Goal: Information Seeking & Learning: Learn about a topic

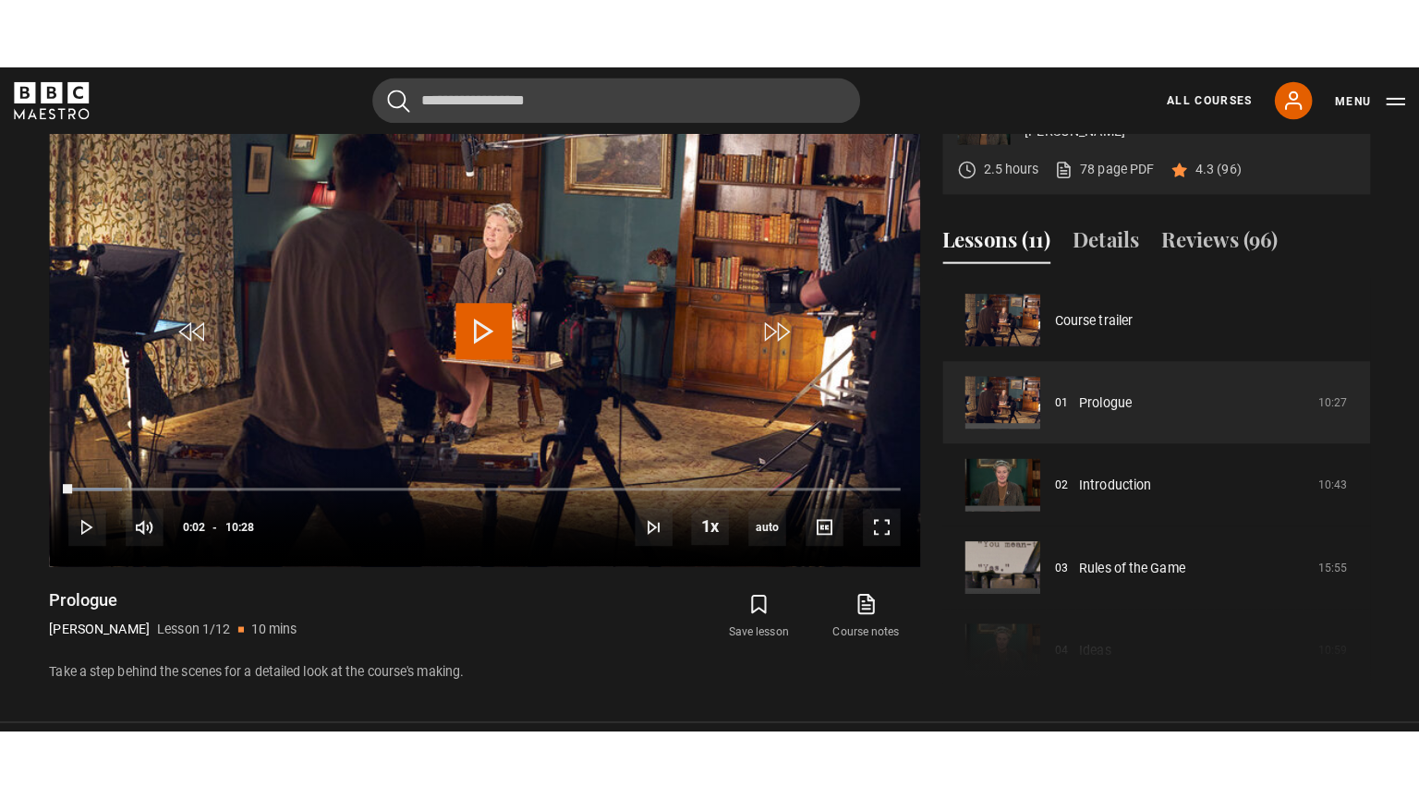
scroll to position [715, 0]
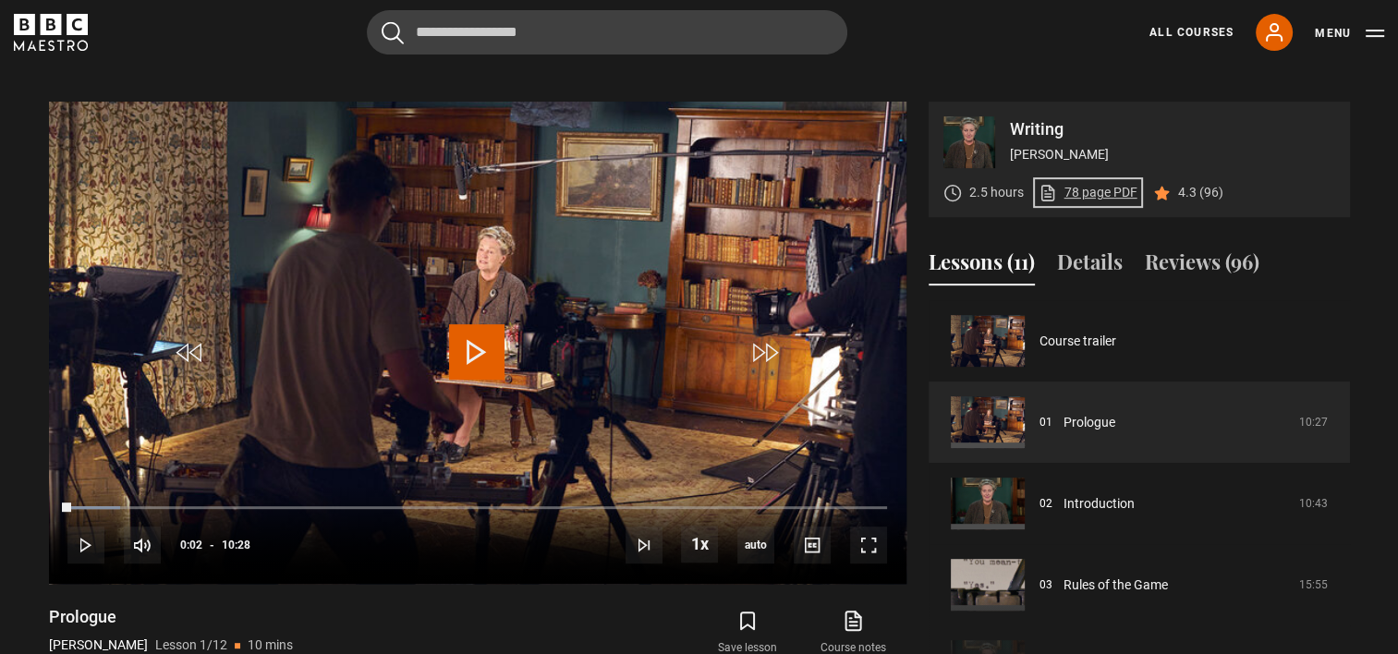
click at [1090, 196] on link "78 page PDF (opens in new tab)" at bounding box center [1087, 192] width 99 height 19
click at [861, 542] on span "Video Player" at bounding box center [868, 545] width 37 height 37
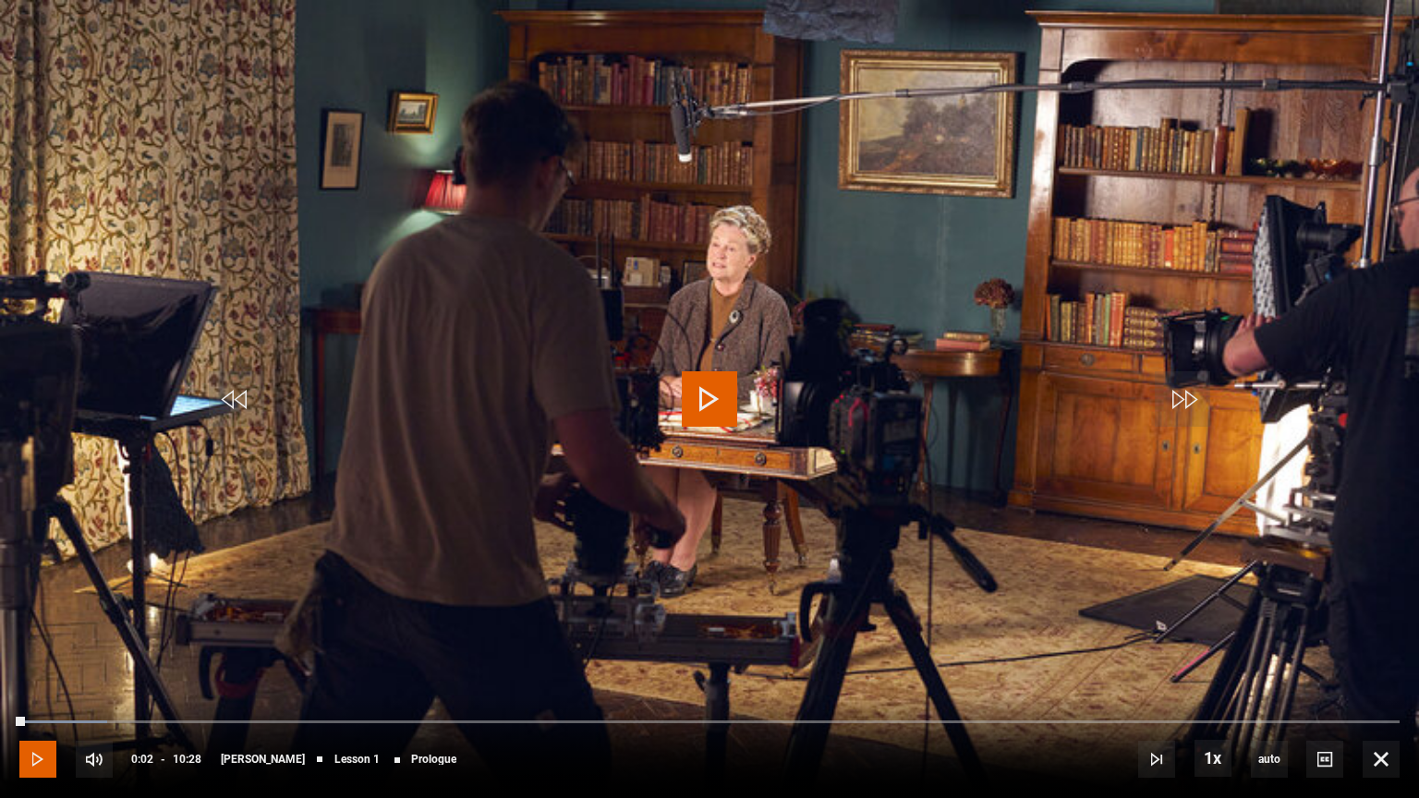
click at [30, 653] on span "Video Player" at bounding box center [37, 759] width 37 height 37
click at [96, 653] on span "Video Player" at bounding box center [94, 759] width 37 height 37
click at [186, 653] on div "100%" at bounding box center [157, 759] width 55 height 37
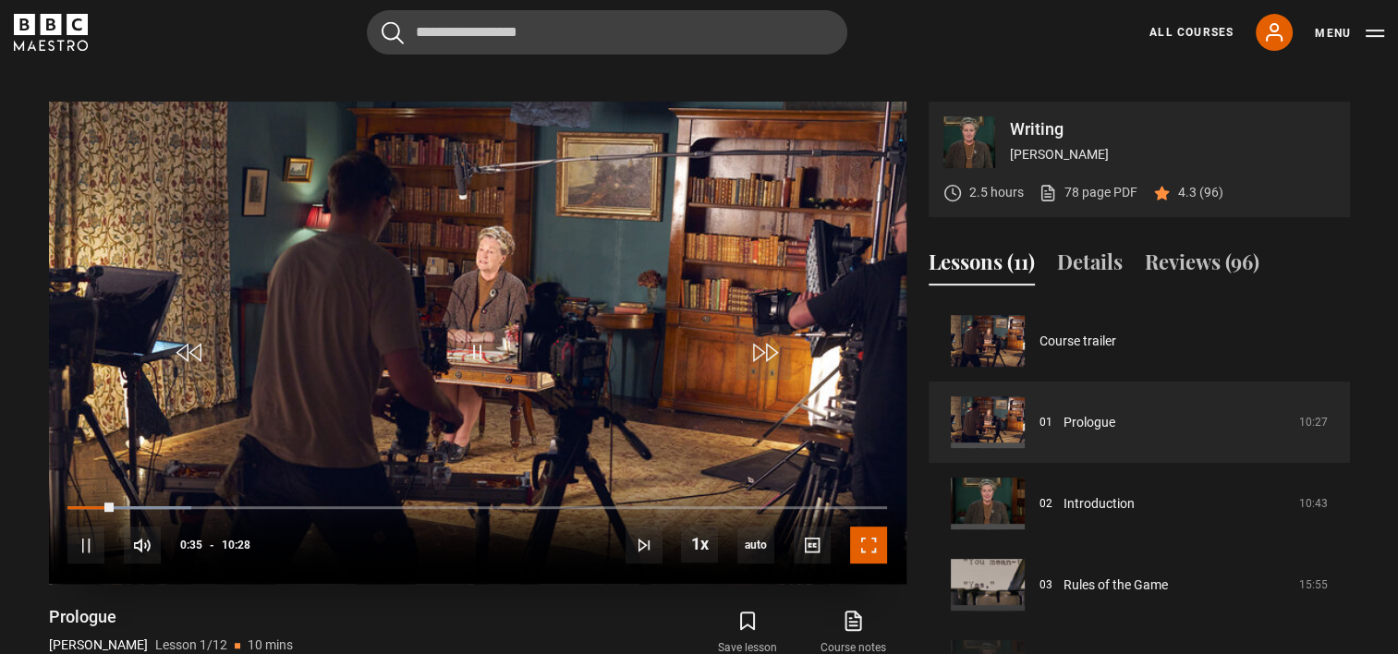
click at [874, 547] on span "Video Player" at bounding box center [868, 545] width 37 height 37
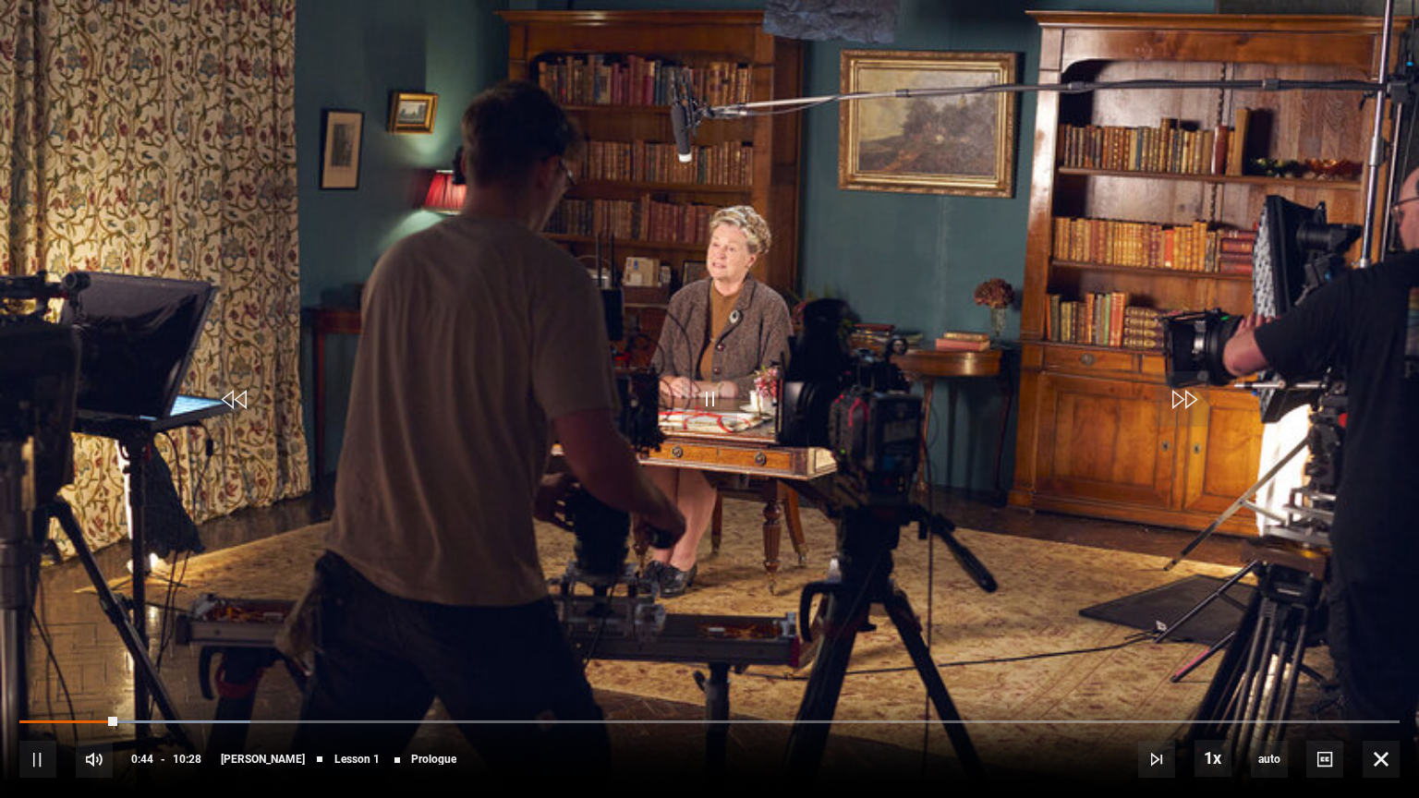
click at [868, 619] on video "Video Player" at bounding box center [709, 399] width 1419 height 798
click at [721, 393] on span "Video Player" at bounding box center [709, 398] width 55 height 55
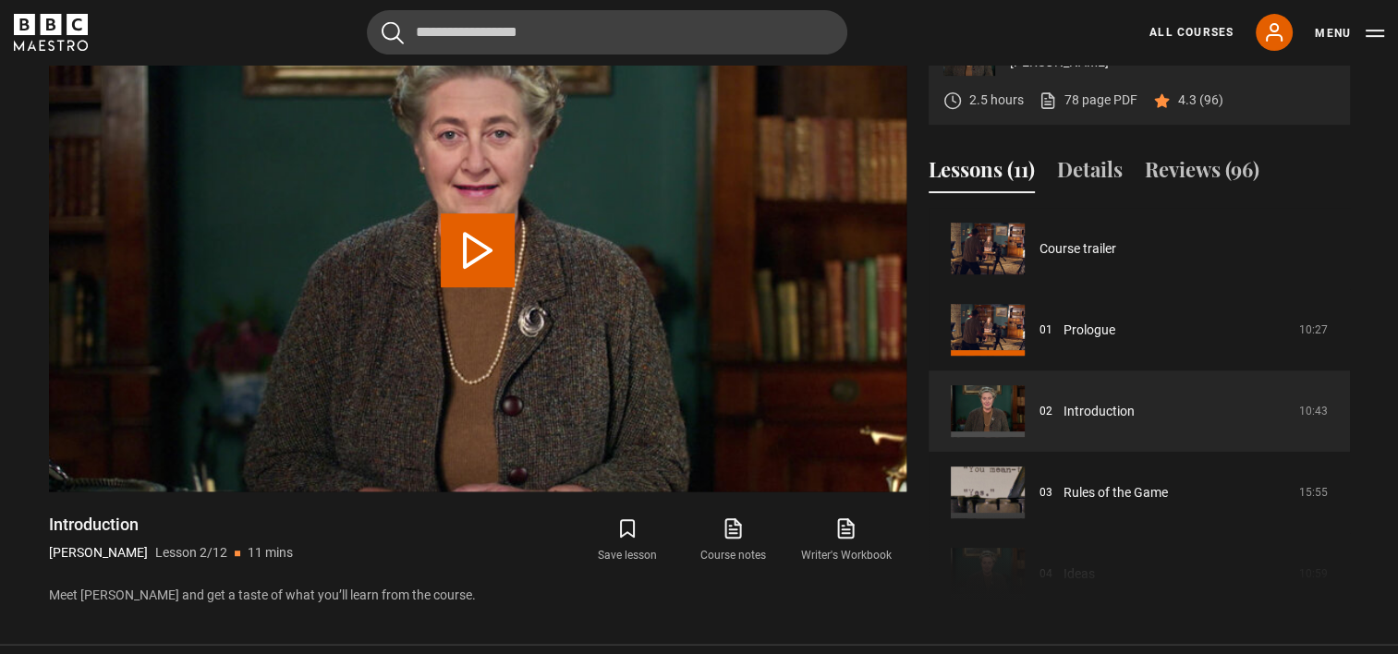
scroll to position [81, 0]
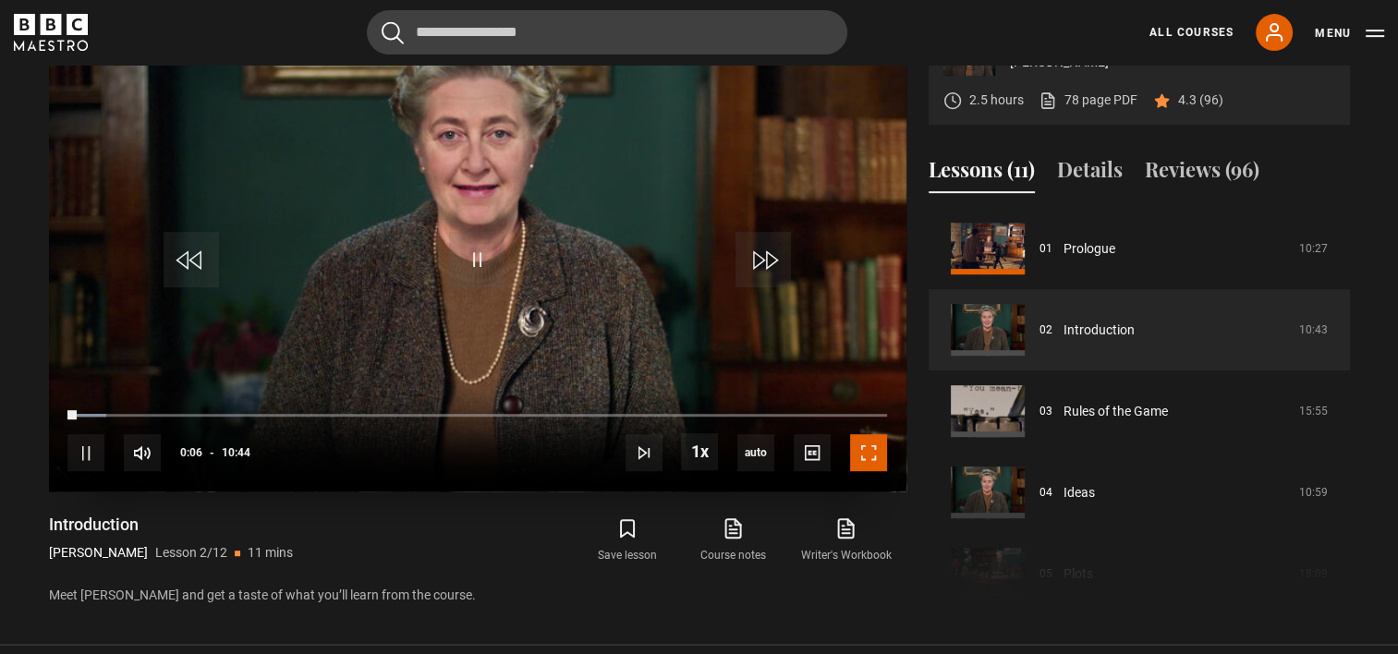
click at [867, 450] on span "Video Player" at bounding box center [868, 452] width 37 height 37
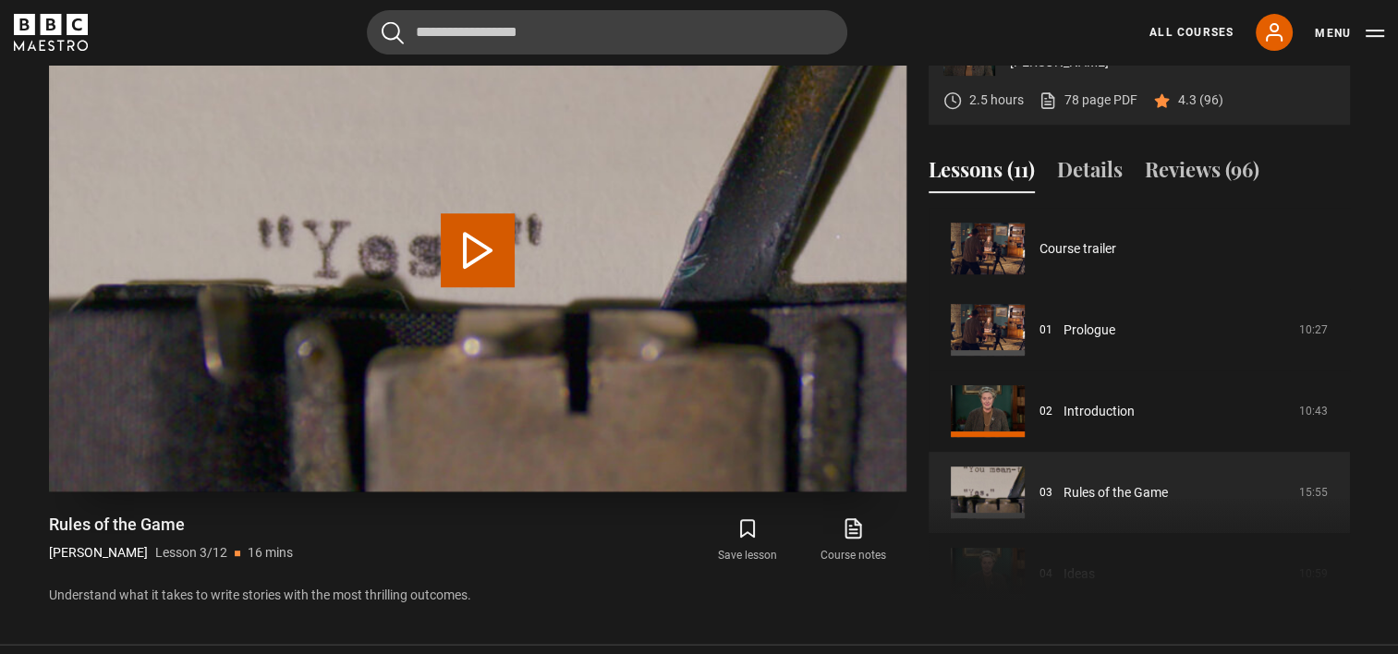
scroll to position [163, 0]
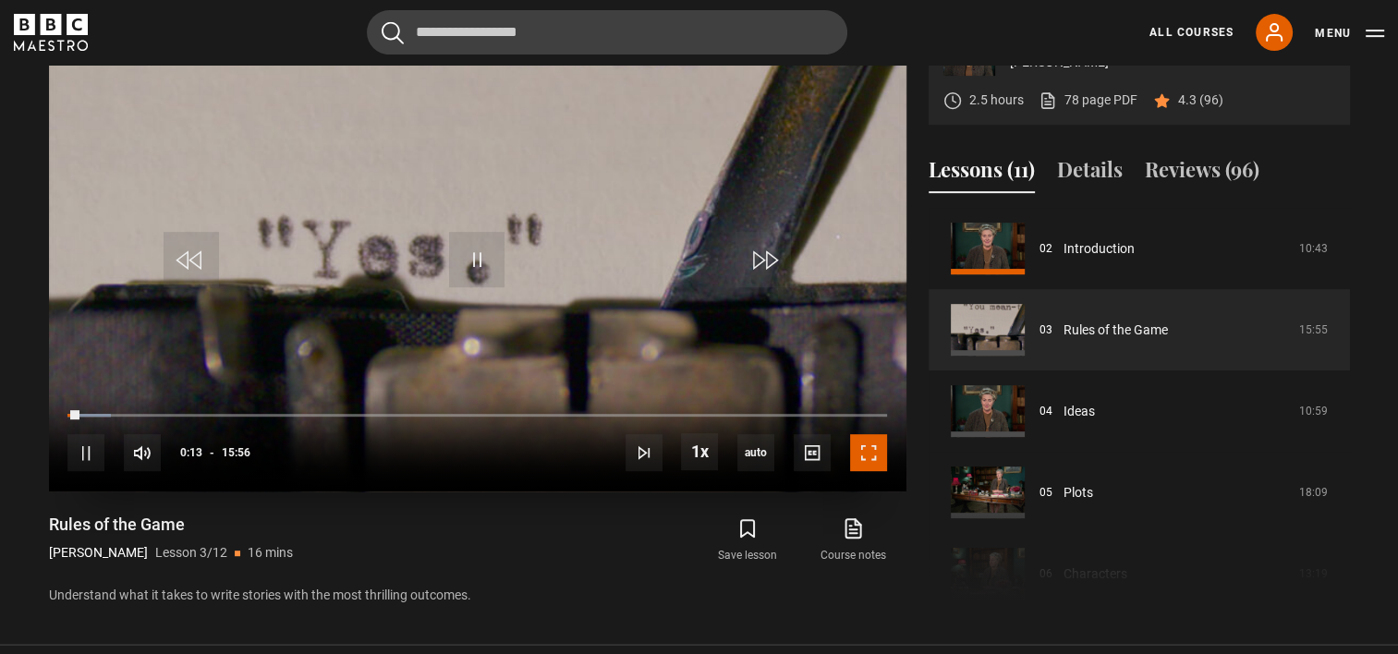
click at [876, 447] on span "Video Player" at bounding box center [868, 452] width 37 height 37
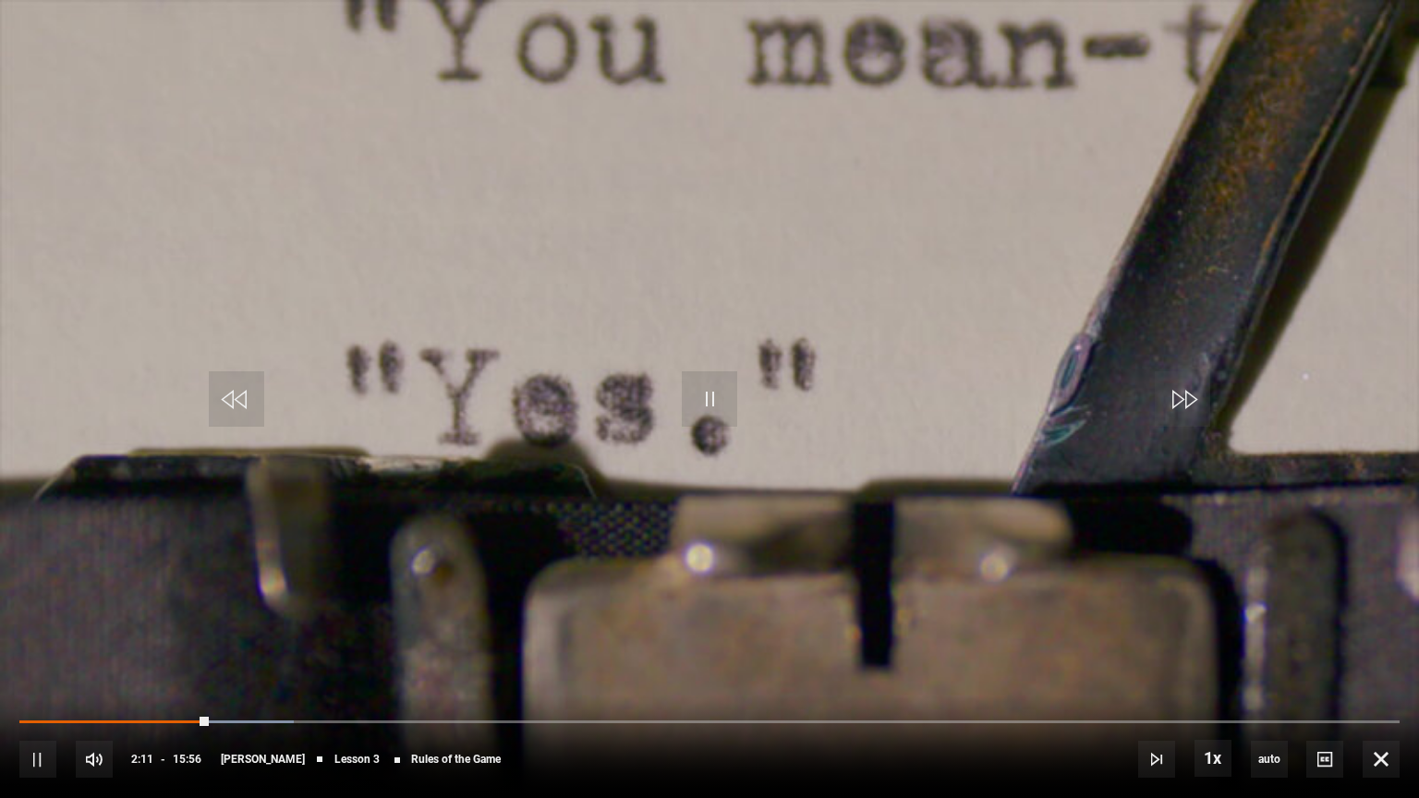
click at [879, 543] on video "Video Player" at bounding box center [709, 399] width 1419 height 798
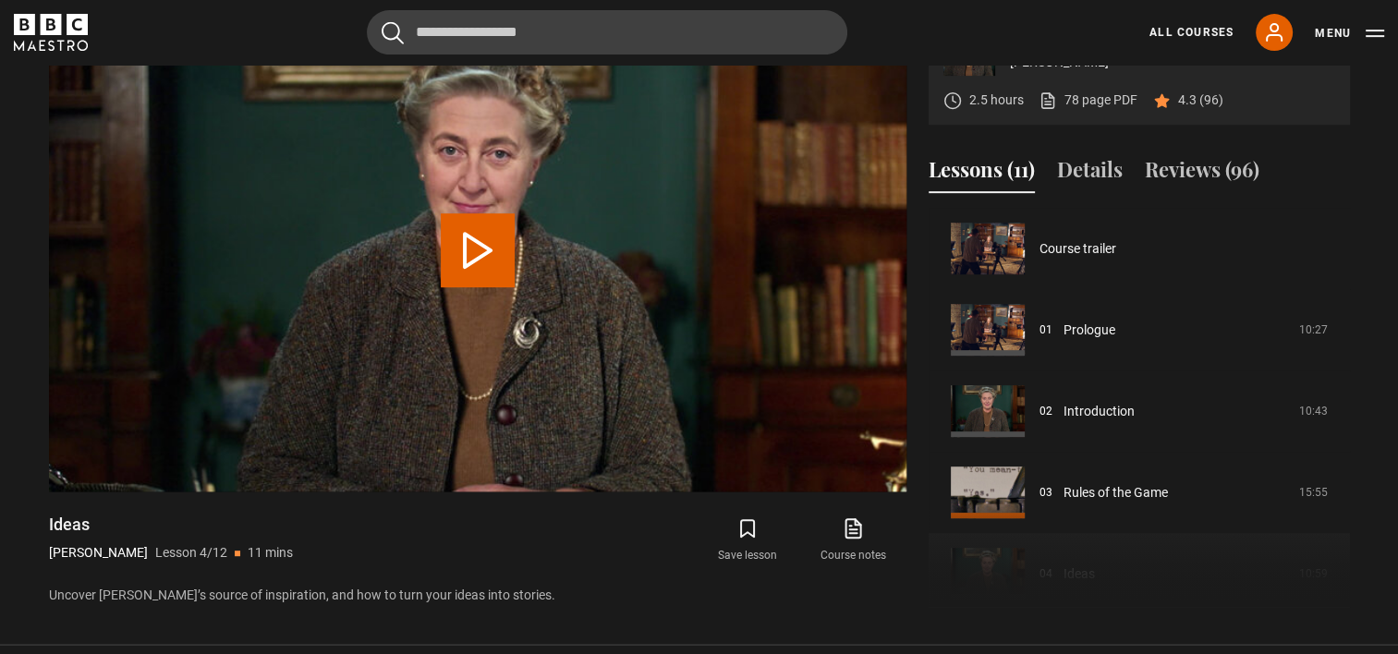
scroll to position [244, 0]
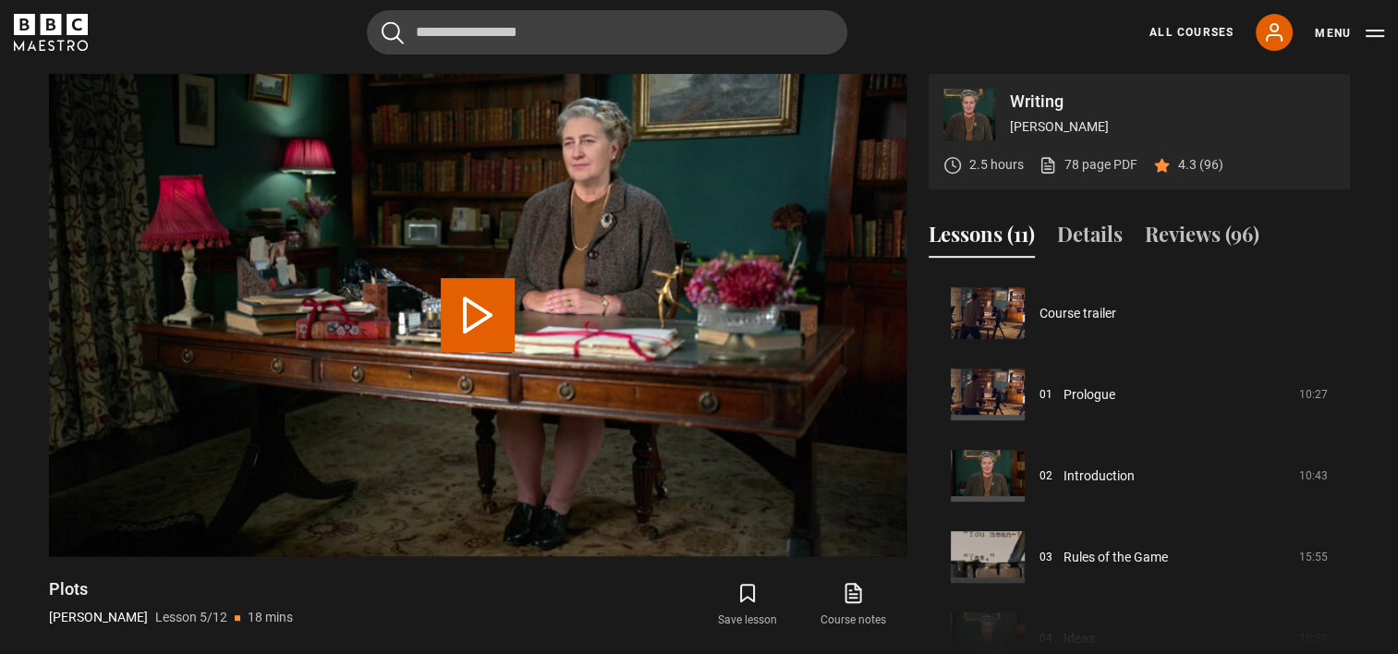
scroll to position [325, 0]
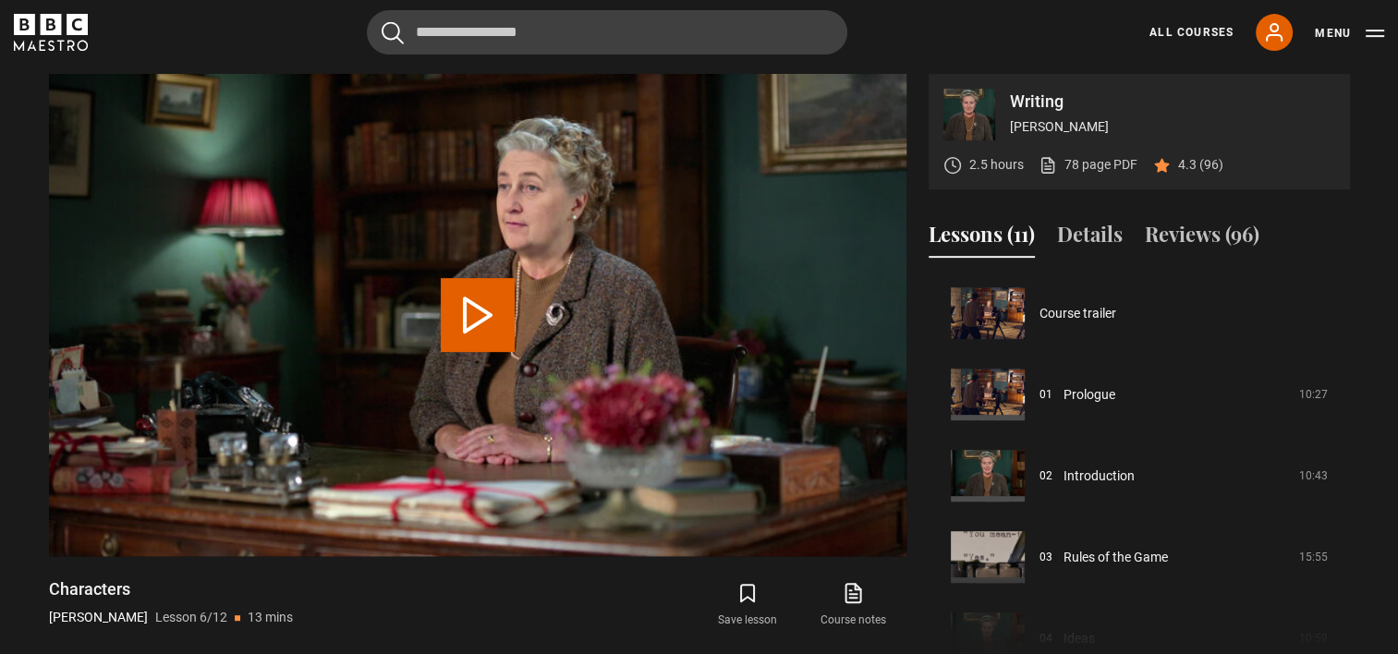
scroll to position [406, 0]
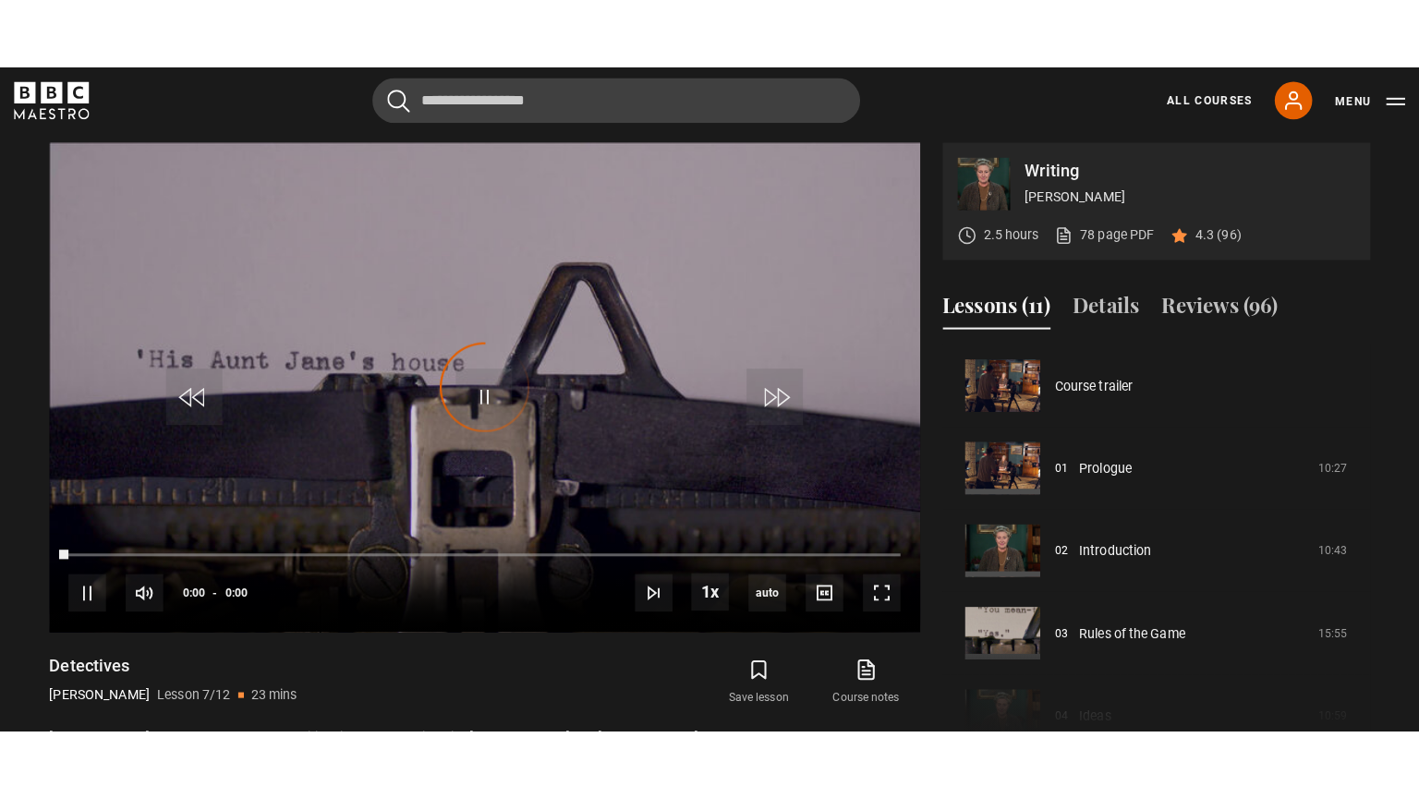
scroll to position [488, 0]
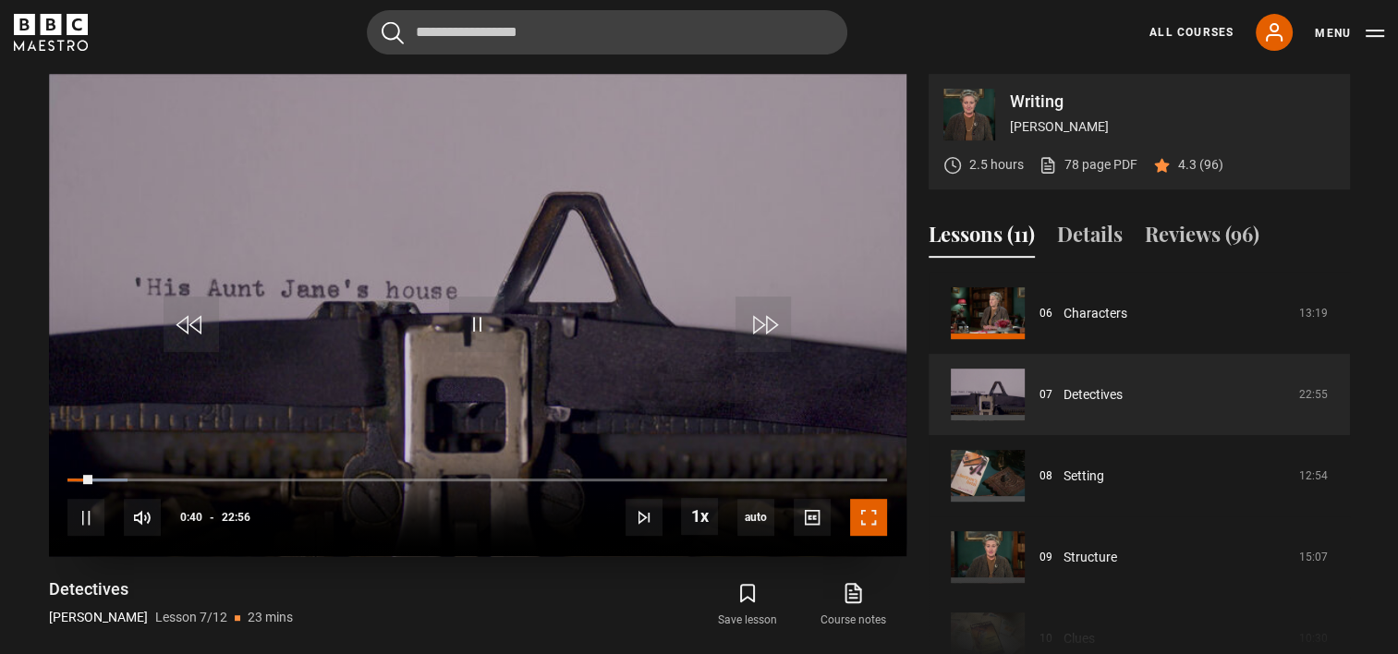
click at [867, 515] on span "Video Player" at bounding box center [868, 517] width 37 height 37
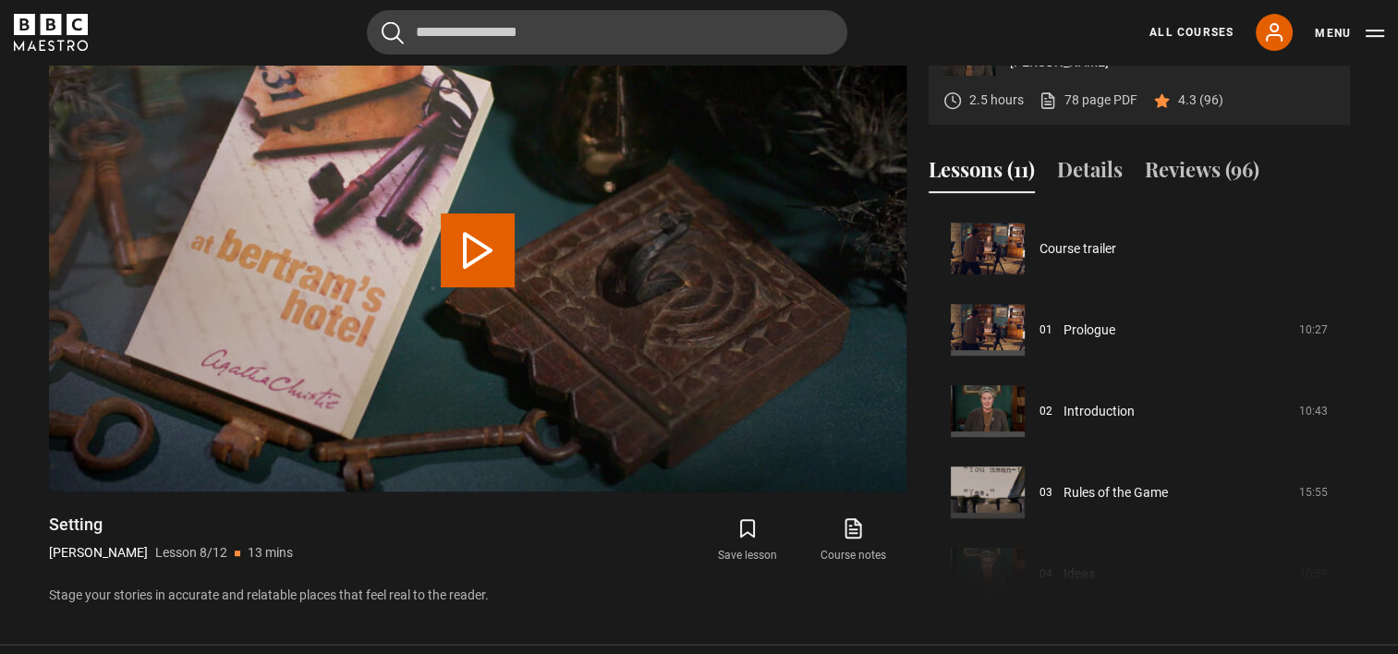
scroll to position [569, 0]
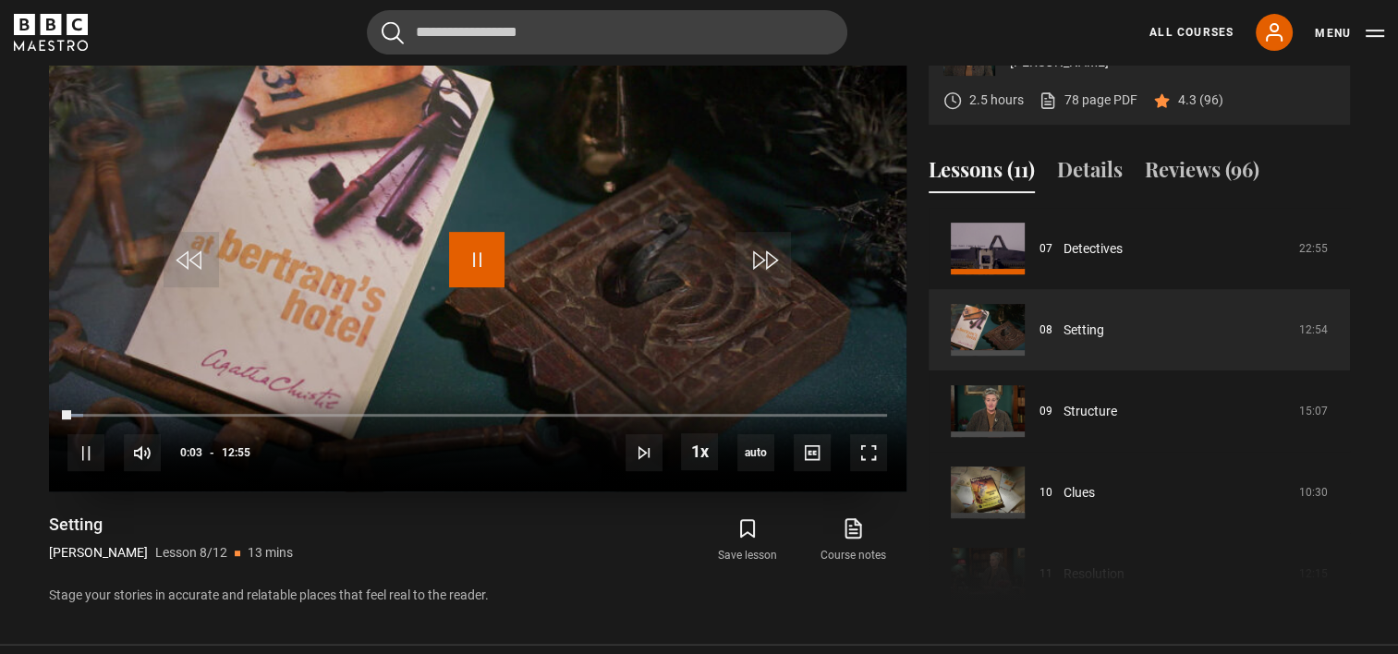
click at [467, 257] on span "Video Player" at bounding box center [476, 259] width 55 height 55
